Goal: Navigation & Orientation: Find specific page/section

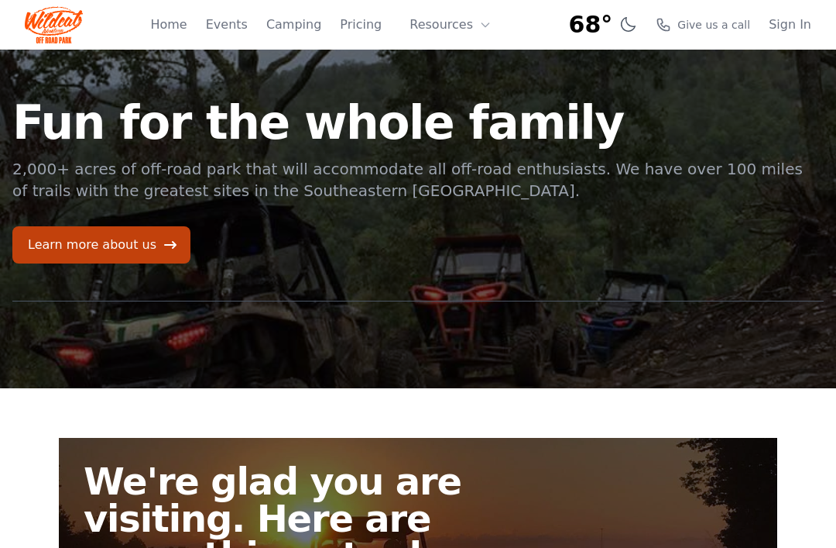
click at [64, 229] on link "Learn more about us" at bounding box center [101, 244] width 178 height 37
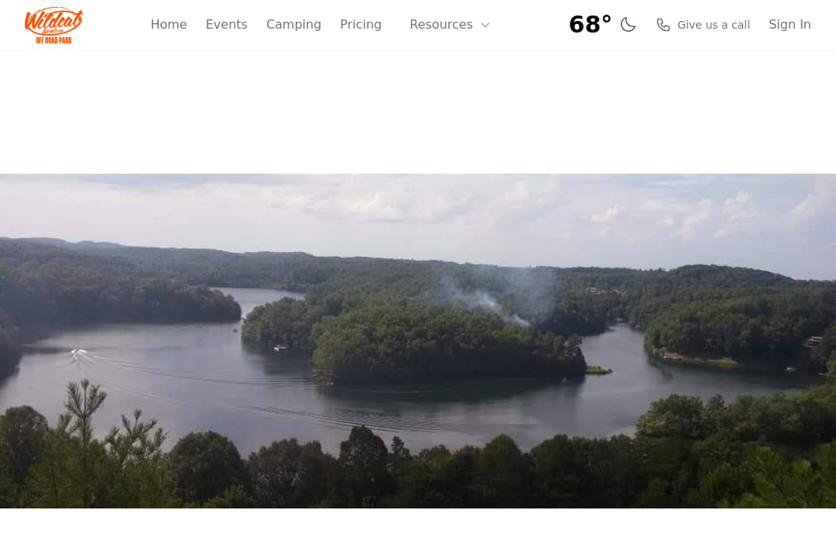
click at [362, 23] on link "Pricing" at bounding box center [361, 24] width 42 height 19
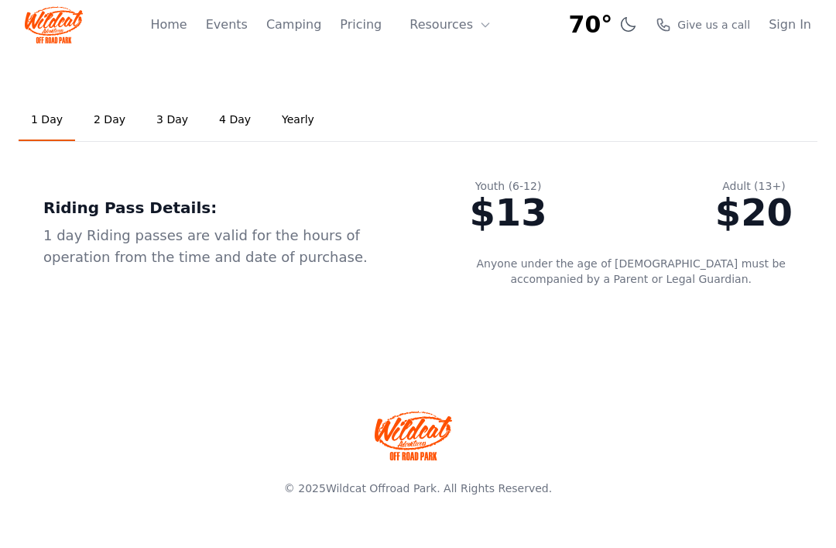
click at [108, 122] on link "2 Day" at bounding box center [109, 120] width 57 height 42
click at [169, 118] on link "3 Day" at bounding box center [172, 120] width 57 height 42
click at [277, 124] on link "Yearly" at bounding box center [298, 120] width 57 height 42
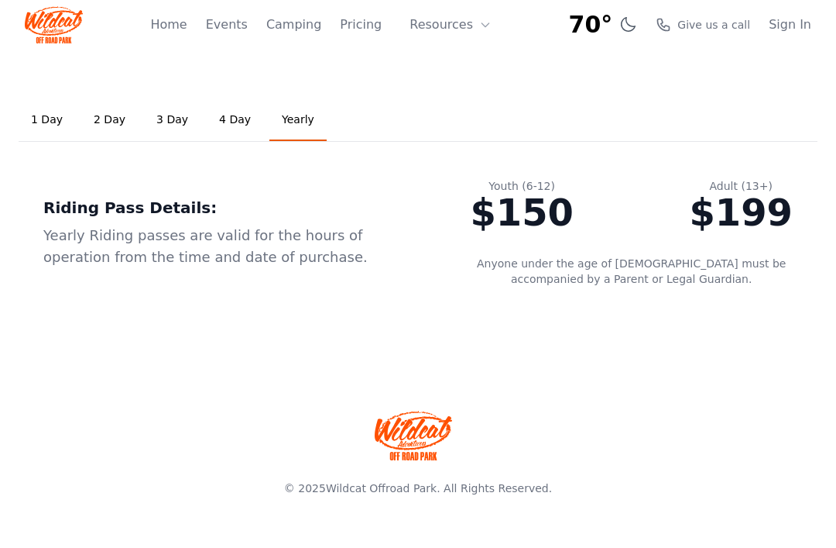
click at [228, 121] on link "4 Day" at bounding box center [235, 120] width 57 height 42
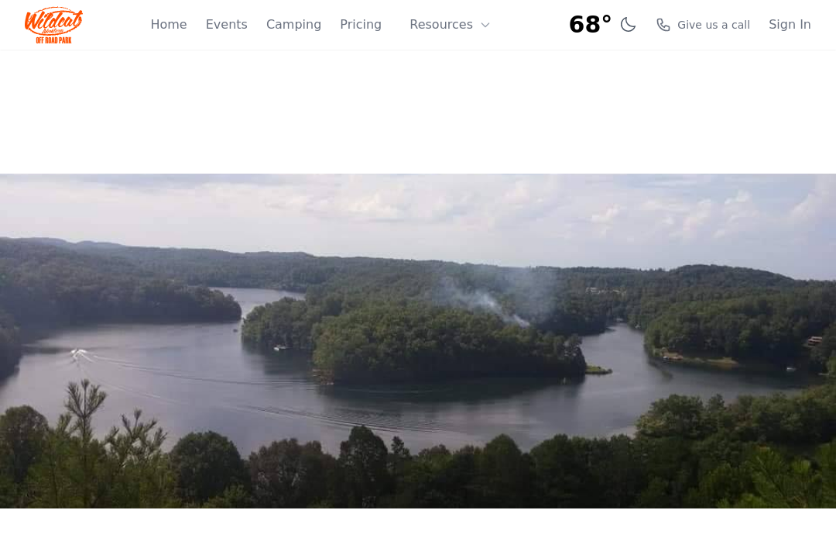
click at [479, 28] on icon at bounding box center [485, 25] width 12 height 12
click at [457, 57] on link "About" at bounding box center [474, 64] width 149 height 28
click at [181, 29] on link "Home" at bounding box center [168, 24] width 36 height 19
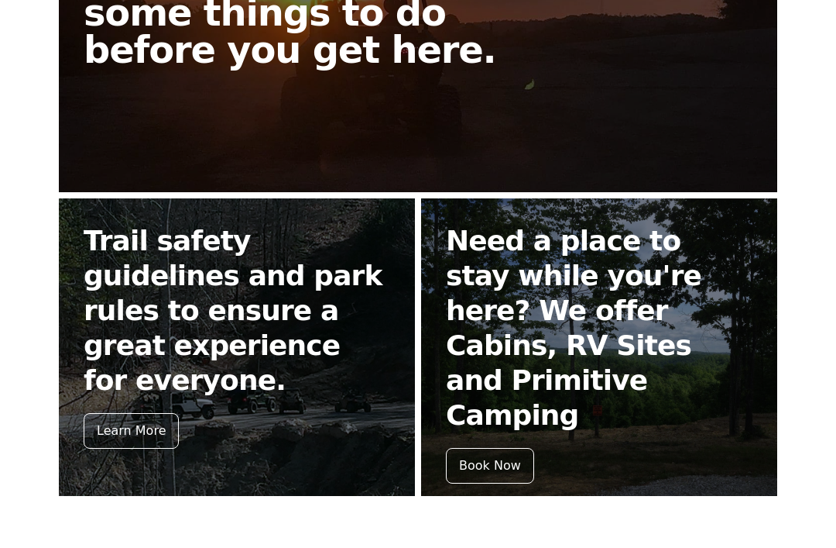
scroll to position [541, 0]
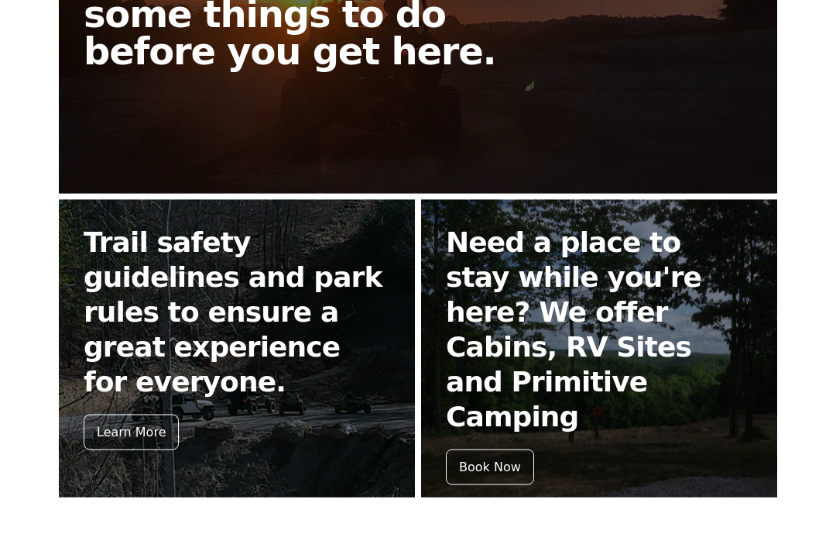
click at [121, 414] on div "Learn More" at bounding box center [131, 432] width 95 height 36
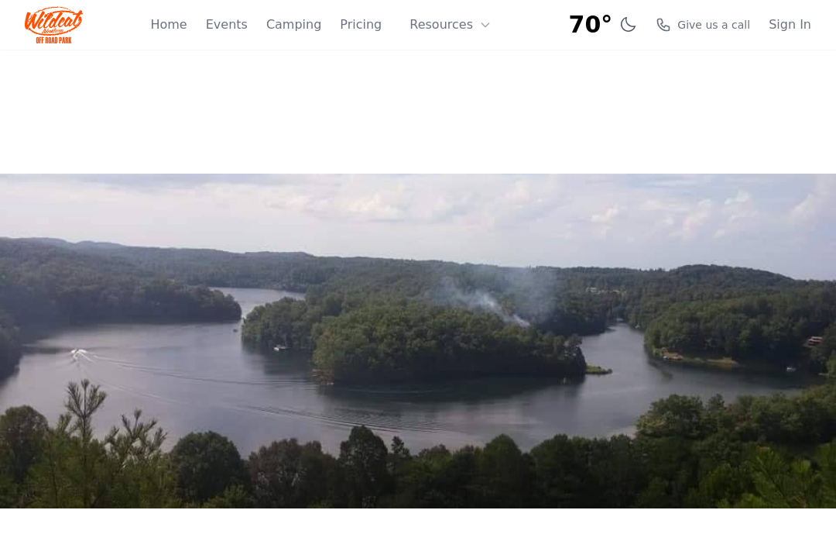
click at [5, 194] on img at bounding box center [418, 340] width 836 height 335
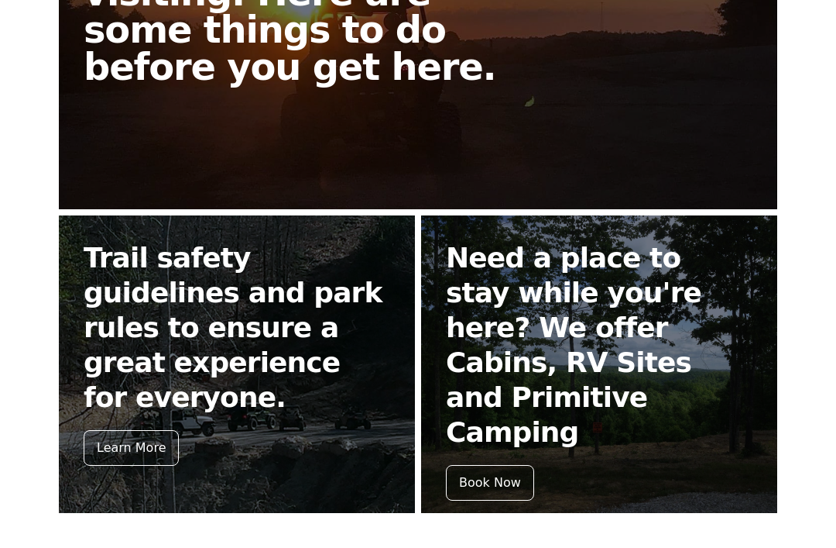
scroll to position [525, 0]
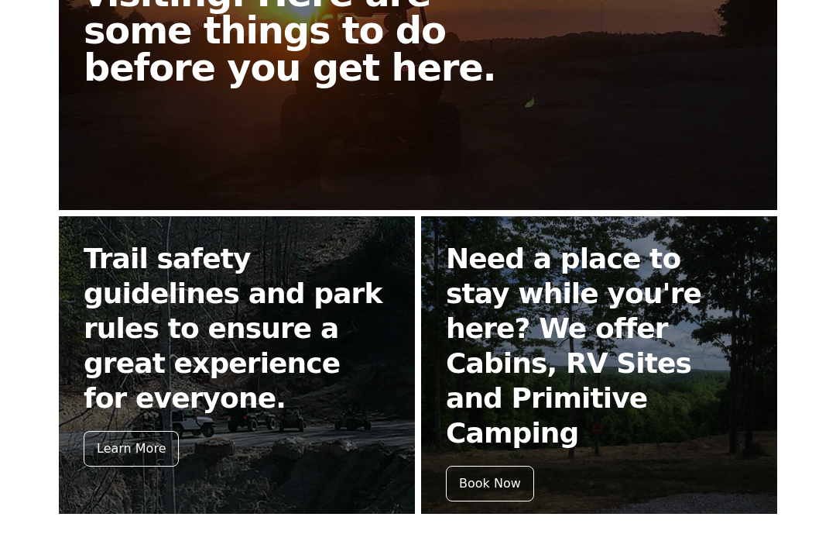
click at [581, 381] on link "Need a place to stay while you're here? We offer Cabins, RV Sites and Primitive…" at bounding box center [599, 364] width 356 height 297
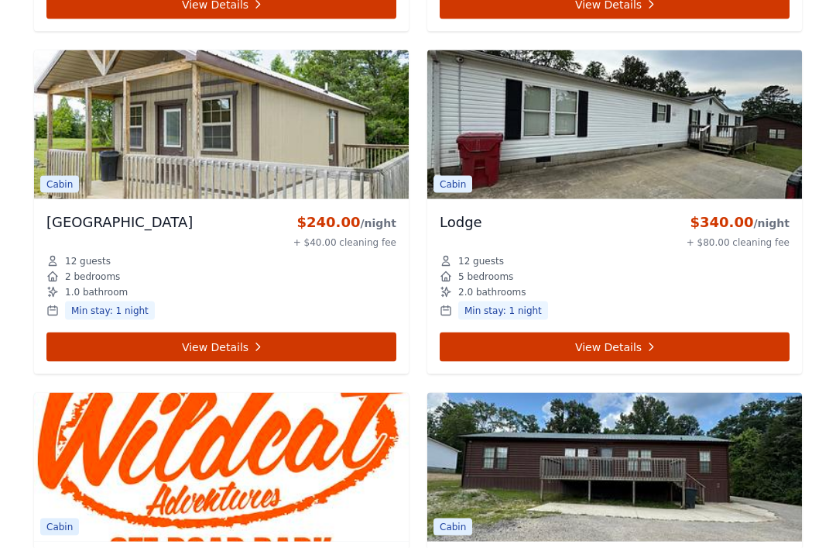
scroll to position [6654, 0]
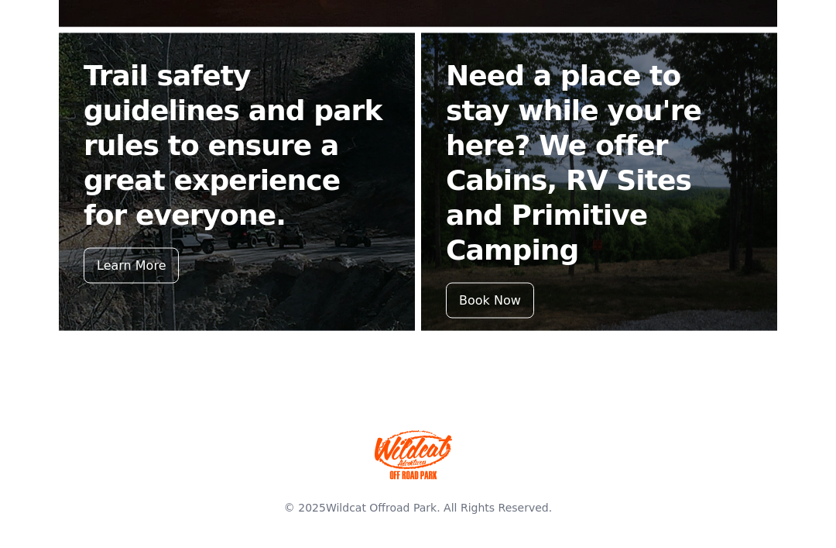
scroll to position [708, 0]
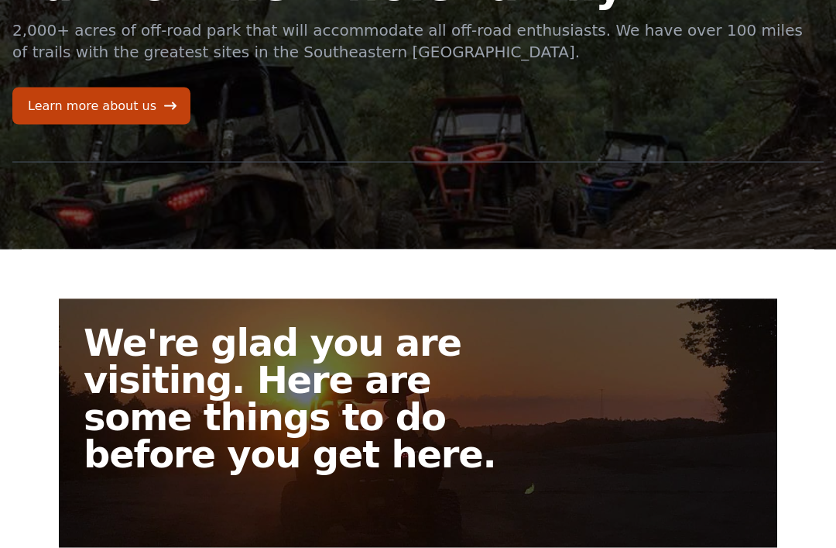
scroll to position [115, 0]
